Goal: Information Seeking & Learning: Learn about a topic

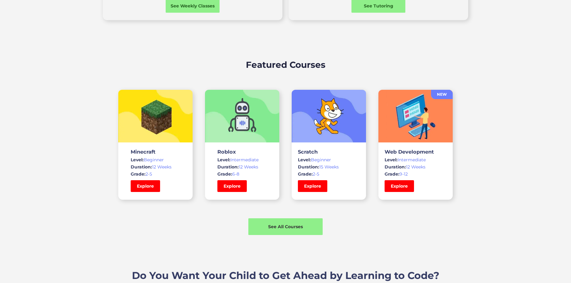
scroll to position [403, 0]
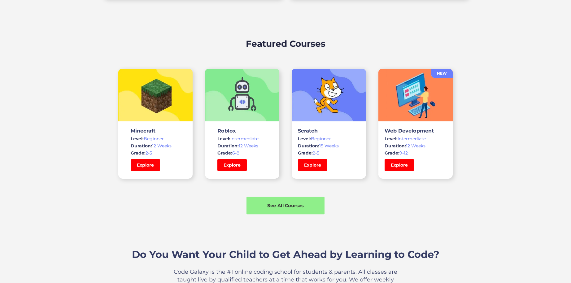
click at [271, 205] on div "See All Courses" at bounding box center [286, 205] width 78 height 7
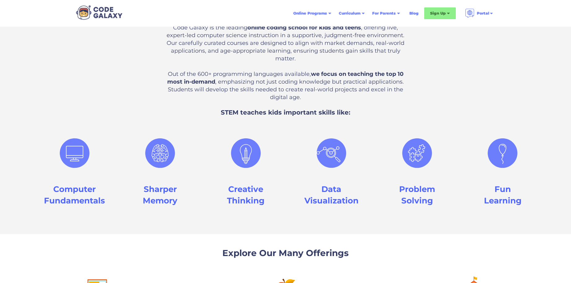
click at [26, 186] on div "Code Galaxy Curriculum Code Galaxy is the leading online coding school for kids…" at bounding box center [285, 109] width 571 height 249
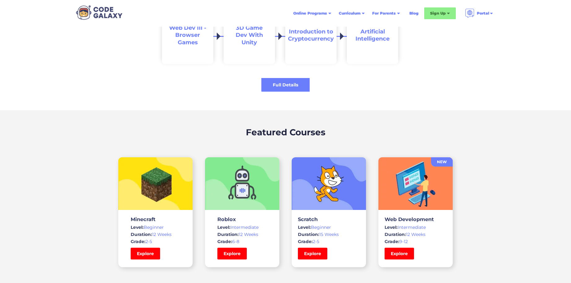
scroll to position [1270, 0]
